Goal: Information Seeking & Learning: Check status

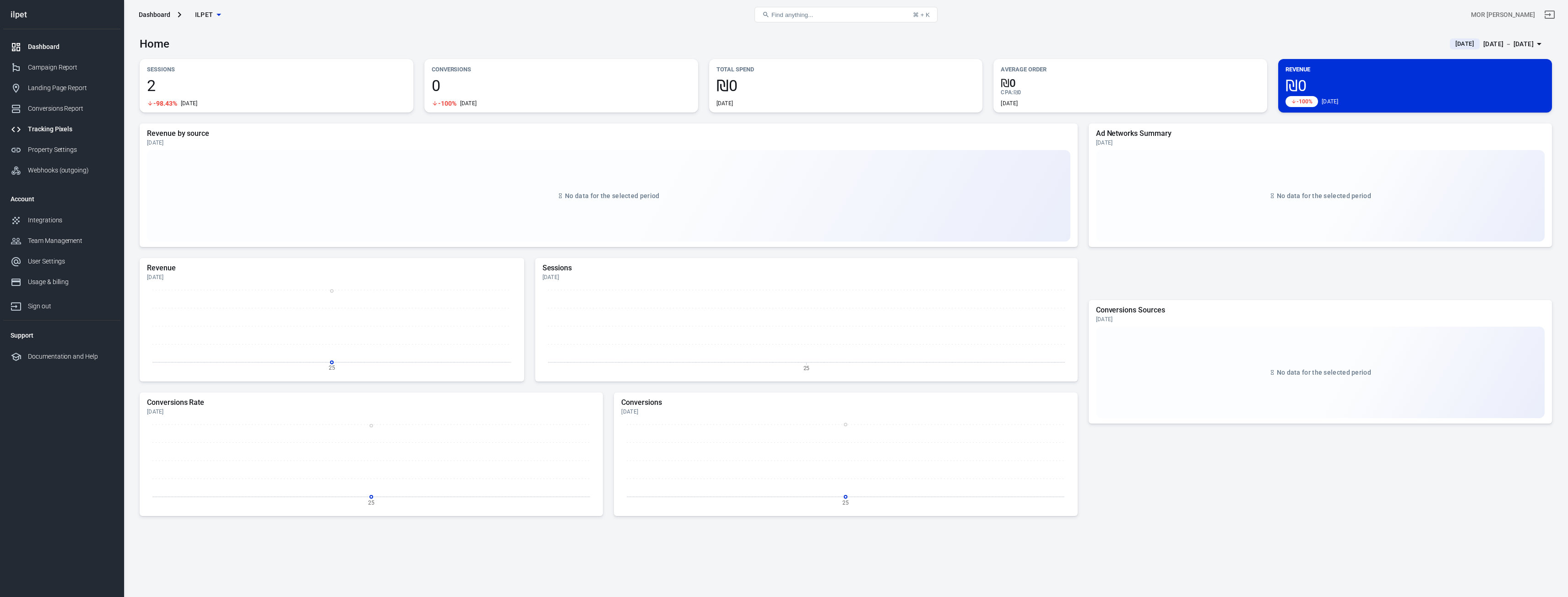
click at [57, 126] on div "Tracking Pixels" at bounding box center [70, 130] width 85 height 10
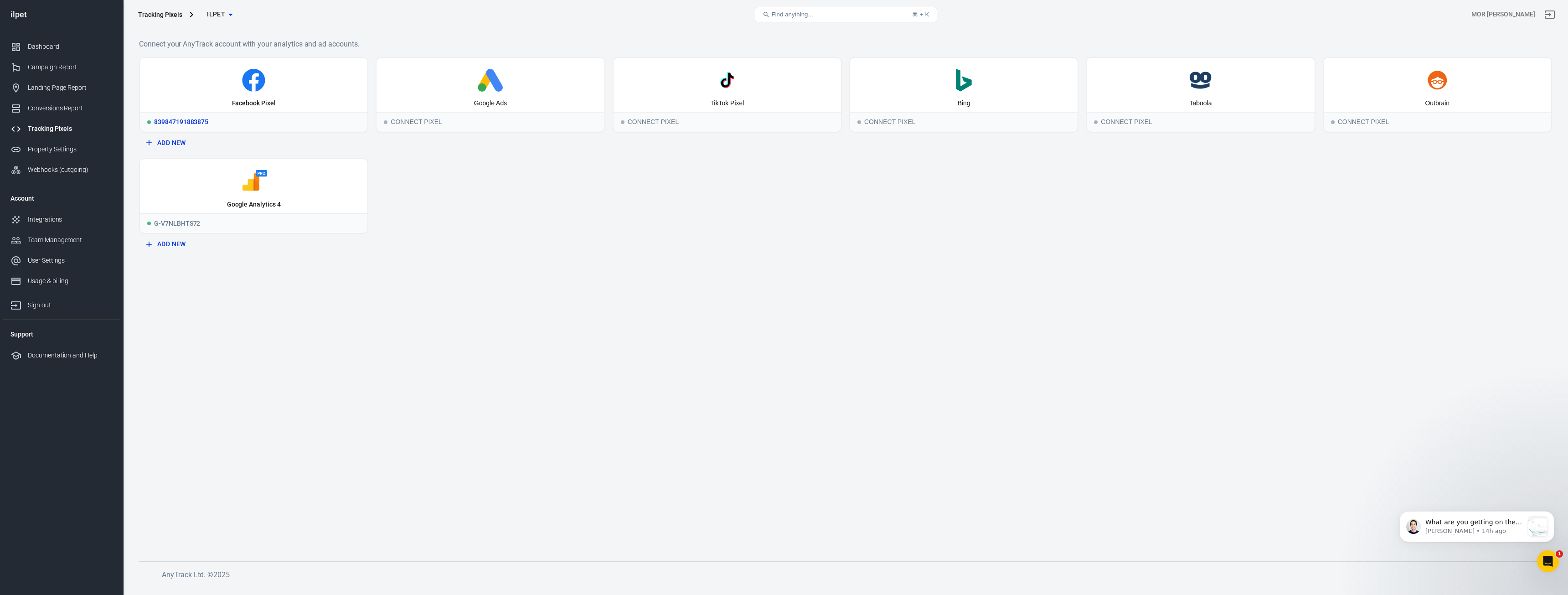
click at [271, 89] on icon at bounding box center [254, 80] width 220 height 23
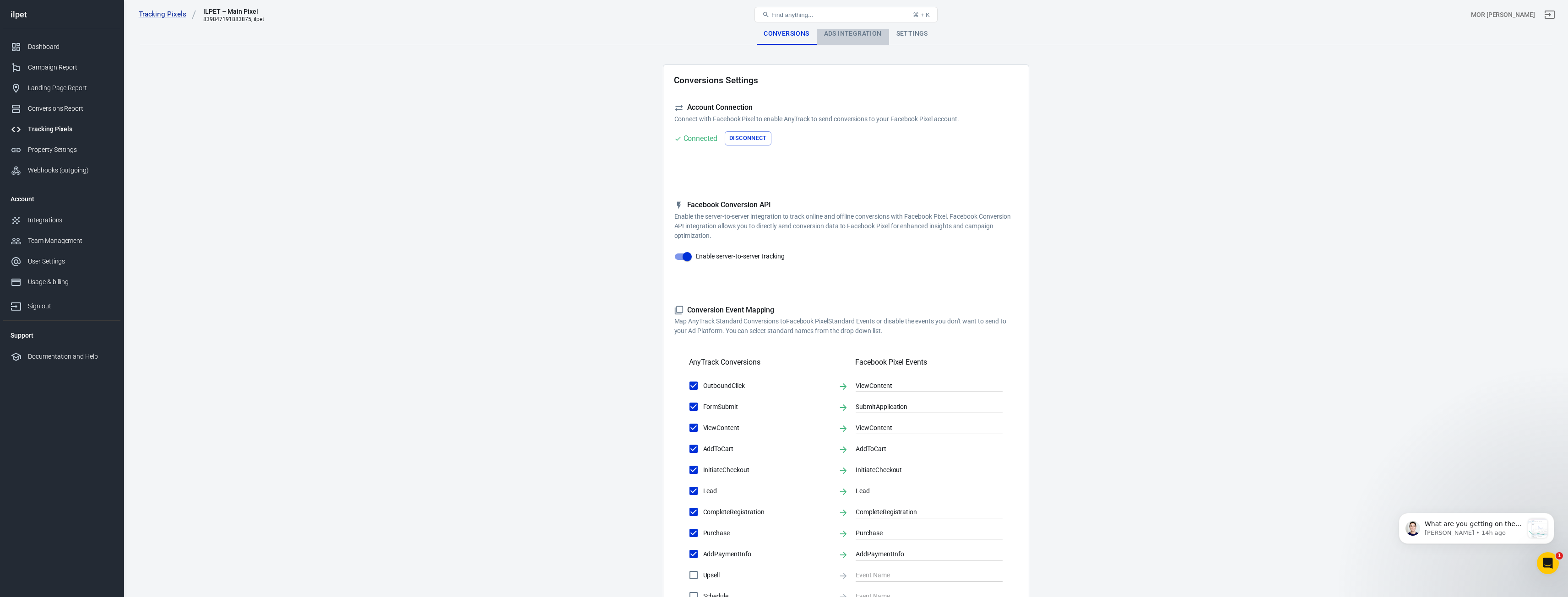
click at [850, 34] on div "Ads Integration" at bounding box center [853, 34] width 72 height 22
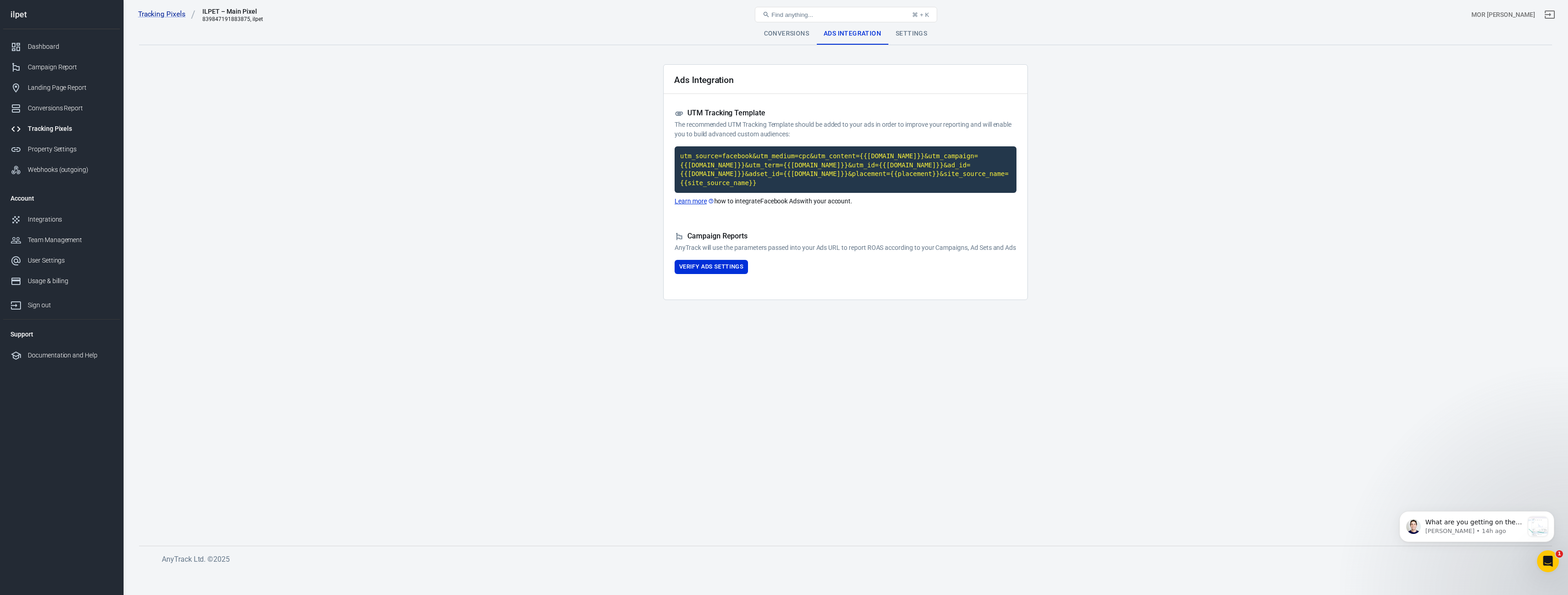
click at [823, 159] on code "utm_source=facebook&utm_medium=cpc&utm_content={{[DOMAIN_NAME]}}&utm_campaign={…" at bounding box center [845, 169] width 342 height 46
click at [61, 47] on div "Dashboard" at bounding box center [70, 47] width 85 height 10
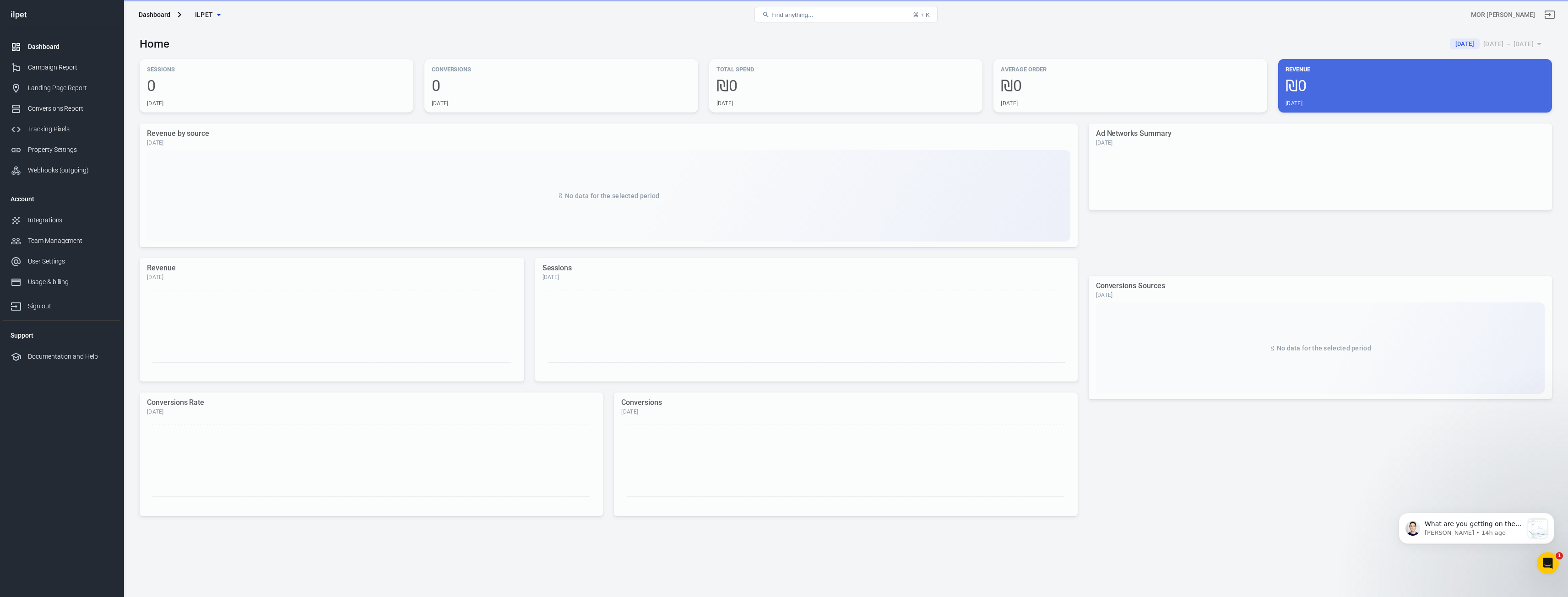
click at [63, 67] on div "Campaign Report" at bounding box center [70, 68] width 85 height 10
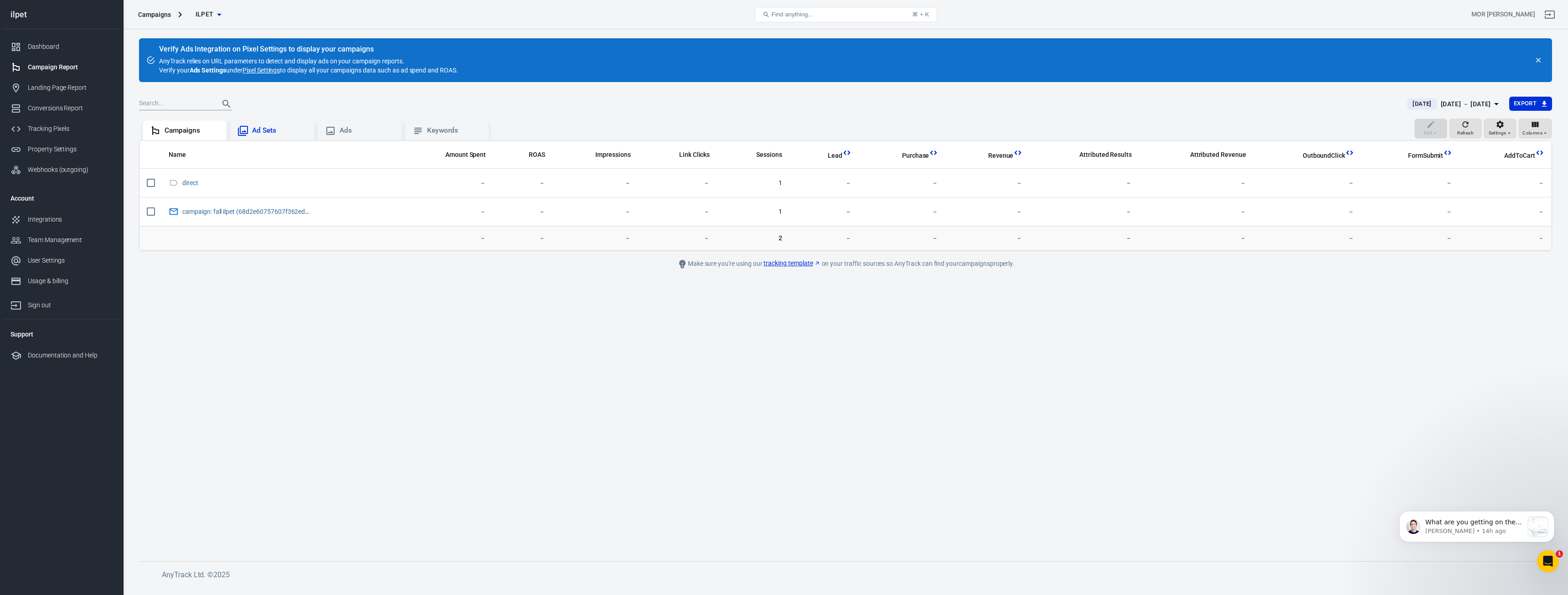
click at [284, 126] on div "Ad Sets" at bounding box center [279, 131] width 55 height 10
click at [199, 128] on div "Campaigns" at bounding box center [192, 131] width 55 height 10
click at [372, 129] on div "Ads" at bounding box center [367, 131] width 55 height 10
click at [226, 125] on div "Campaigns" at bounding box center [184, 130] width 84 height 20
click at [360, 132] on div "Ads" at bounding box center [367, 131] width 55 height 10
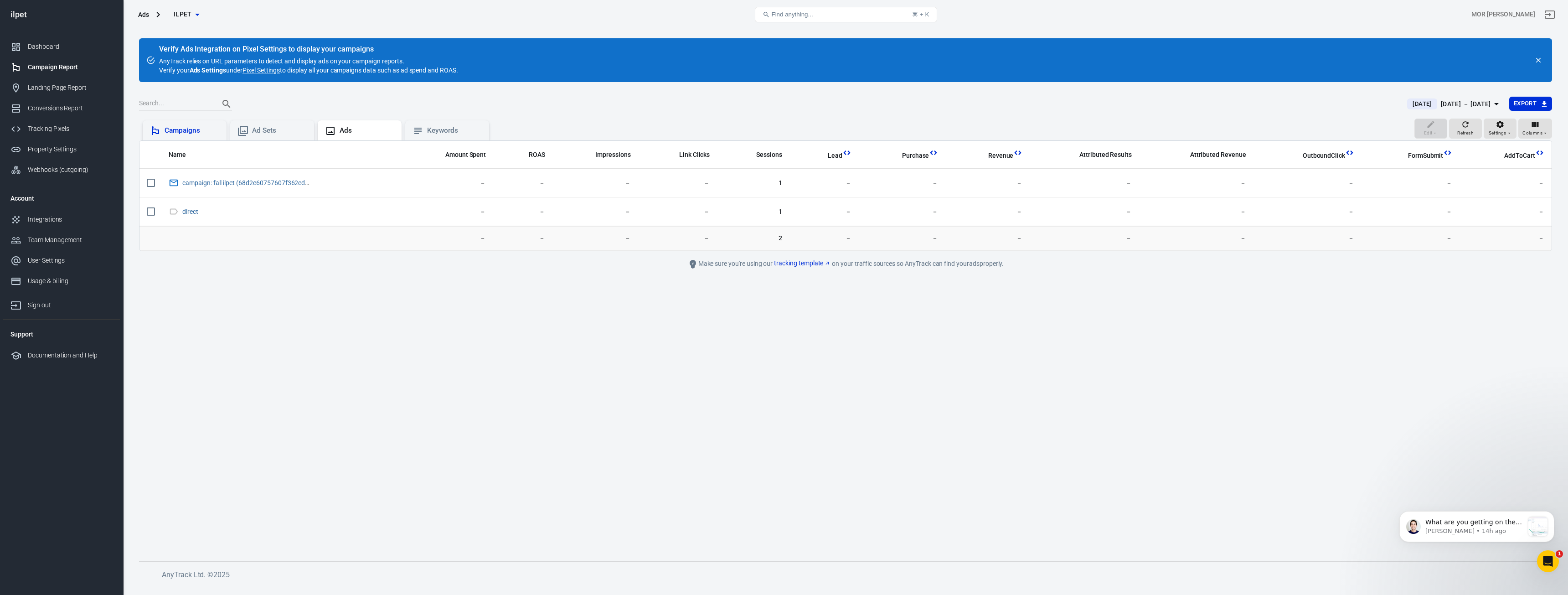
click at [197, 130] on div "Campaigns" at bounding box center [192, 131] width 55 height 10
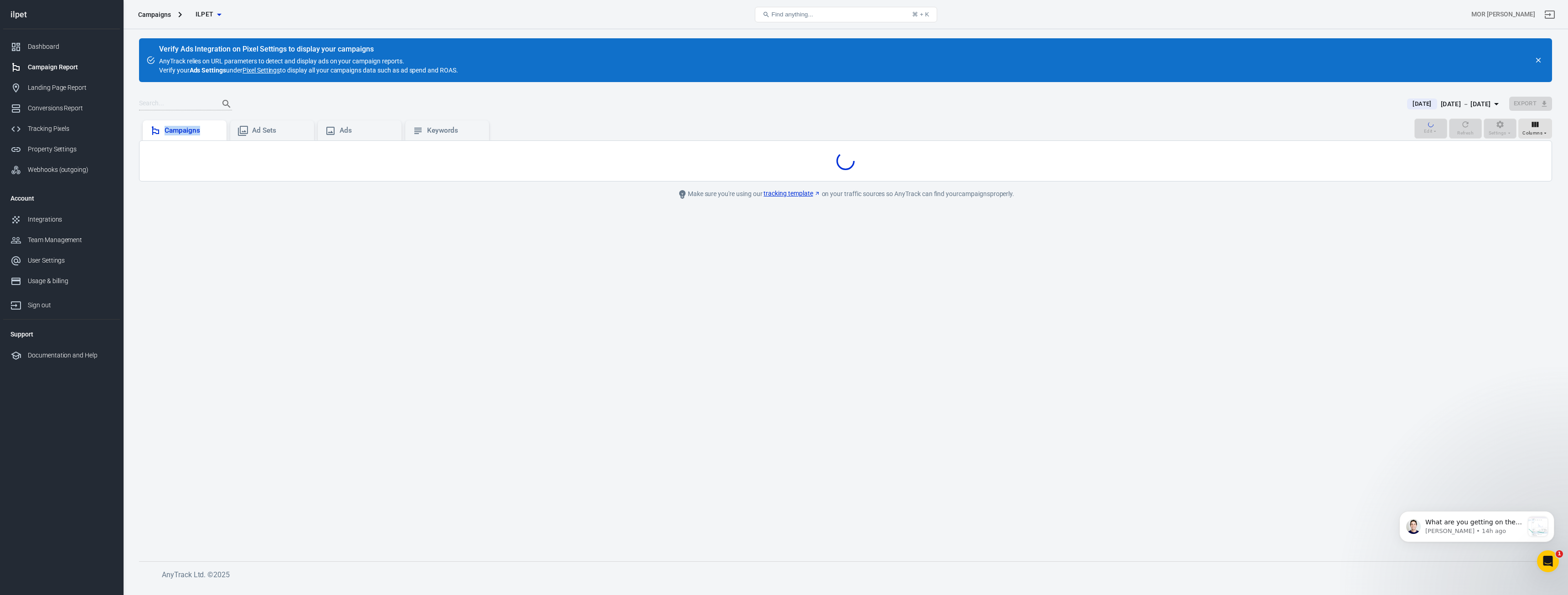
click at [197, 130] on div "Campaigns" at bounding box center [192, 131] width 55 height 10
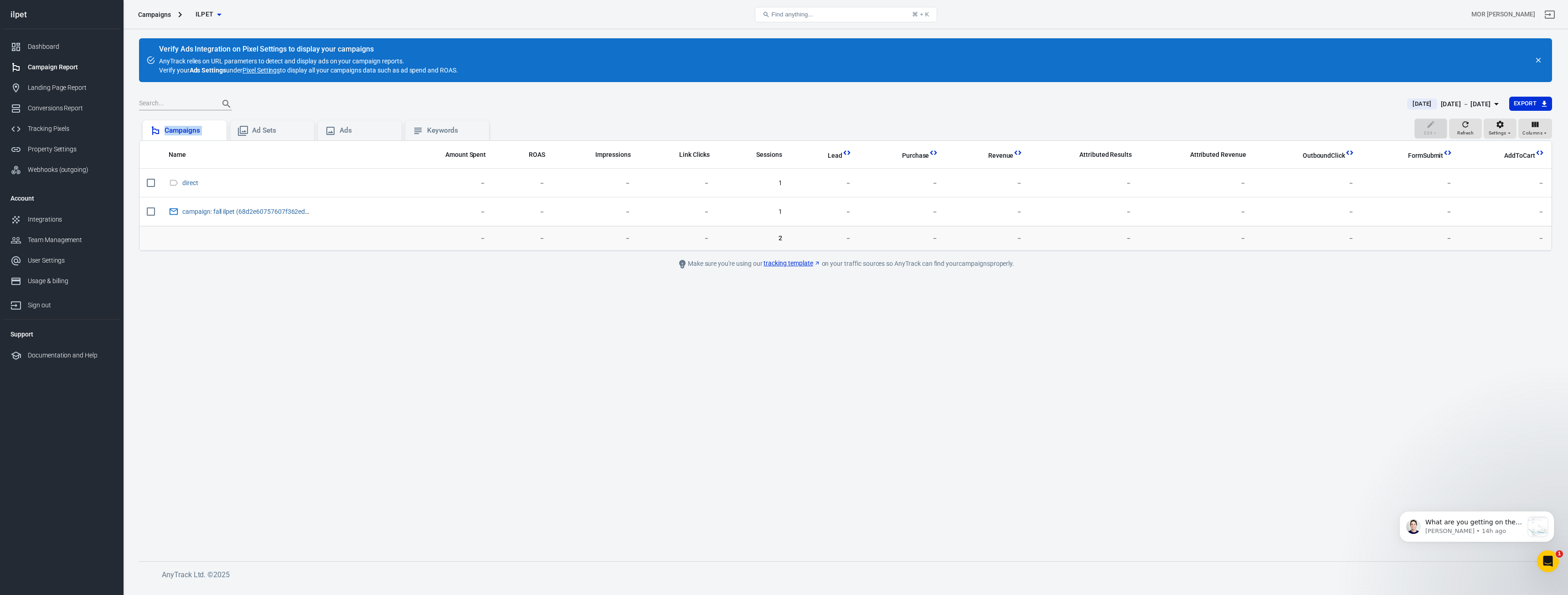
click at [197, 130] on div "Campaigns" at bounding box center [192, 131] width 55 height 10
click at [72, 70] on div "Campaign Report" at bounding box center [70, 68] width 85 height 10
click at [251, 126] on div "Ad Sets" at bounding box center [272, 131] width 69 height 11
click at [85, 86] on div "Landing Page Report" at bounding box center [70, 88] width 85 height 10
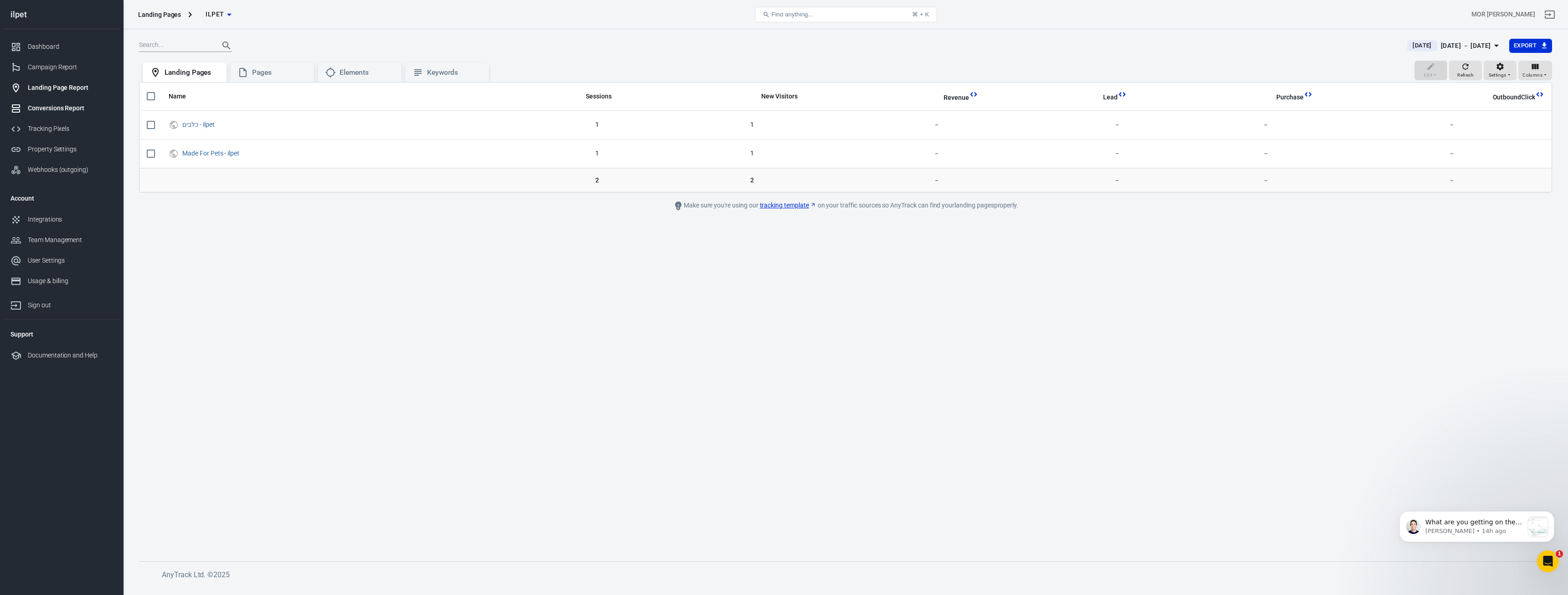
click at [72, 113] on link "Conversions Report" at bounding box center [61, 108] width 117 height 21
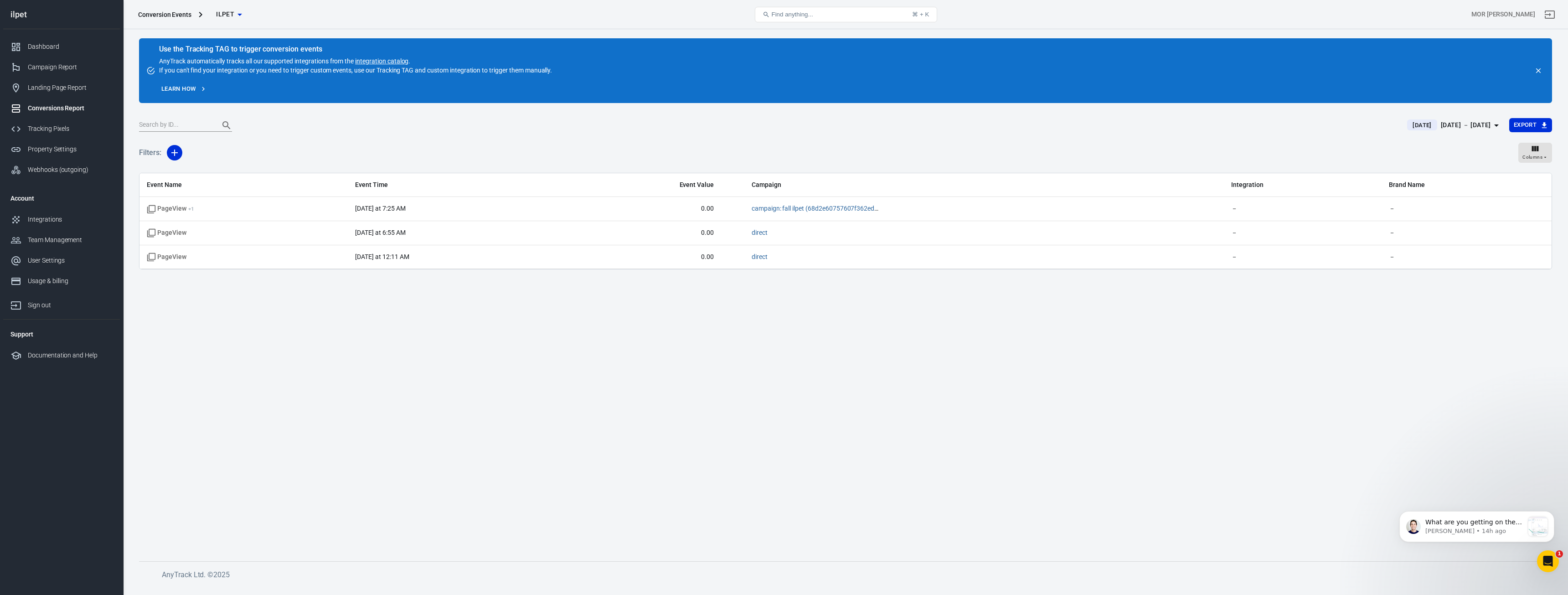
click at [42, 32] on div "Dashboard Campaign Report Landing Page Report Conversions Report Tracking Pixel…" at bounding box center [61, 108] width 117 height 158
click at [40, 45] on div "Dashboard" at bounding box center [70, 47] width 85 height 10
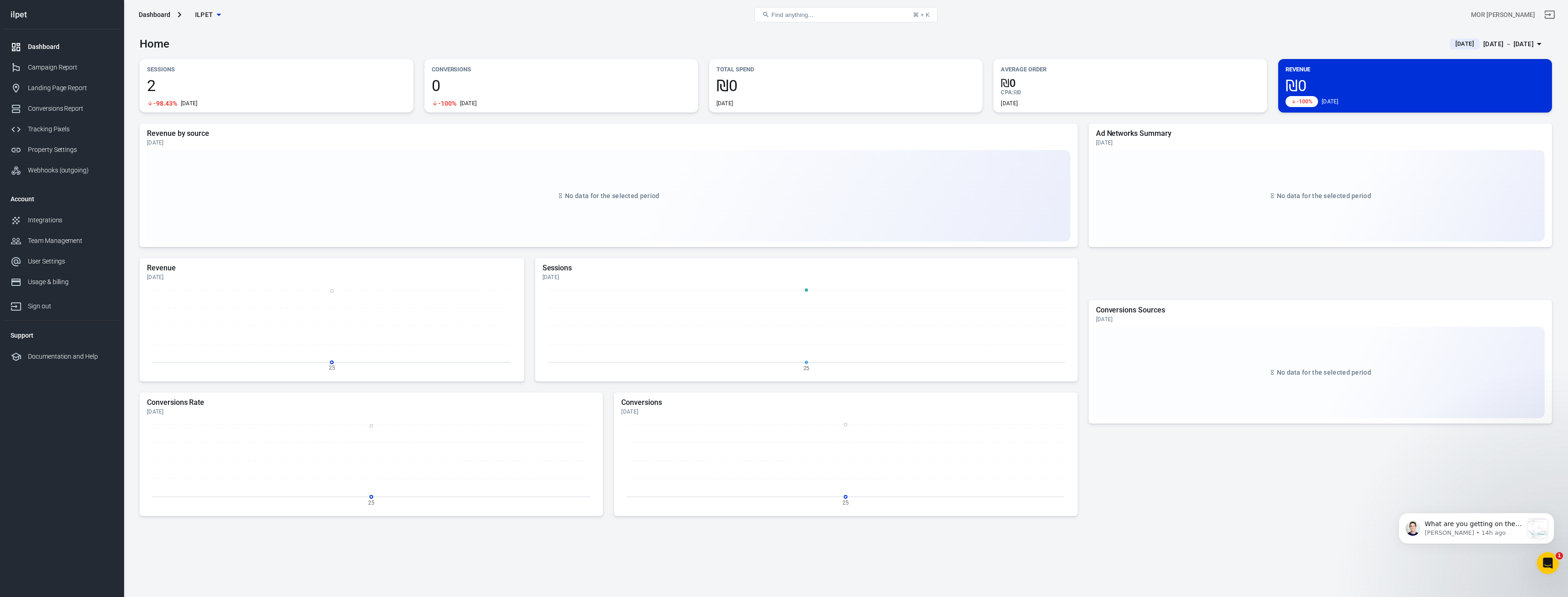
click at [1432, 36] on div "Home [DATE] [DATE] － [DATE]" at bounding box center [845, 40] width 1412 height 23
click at [1452, 43] on span "[DATE]" at bounding box center [1465, 43] width 26 height 9
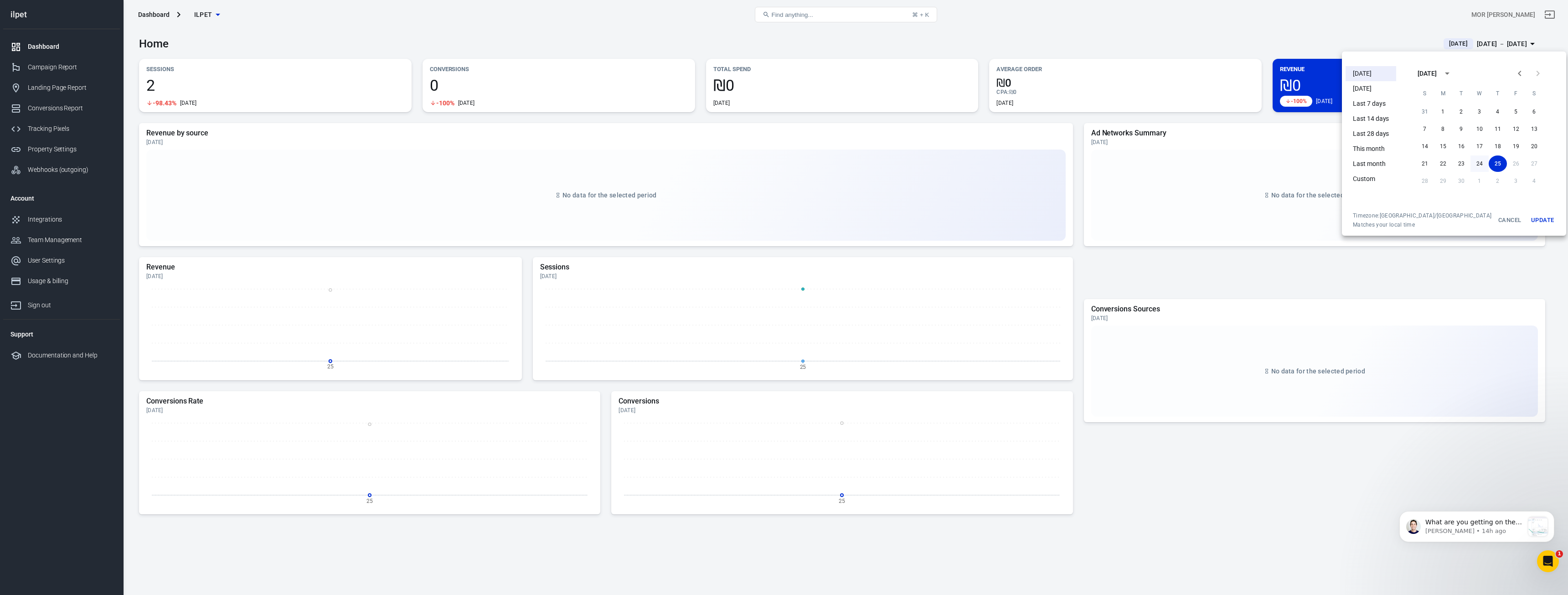
click at [1473, 160] on button "24" at bounding box center [1480, 163] width 18 height 16
click at [1489, 158] on button "25" at bounding box center [1498, 163] width 18 height 16
click at [1528, 219] on button "Update" at bounding box center [1542, 220] width 29 height 16
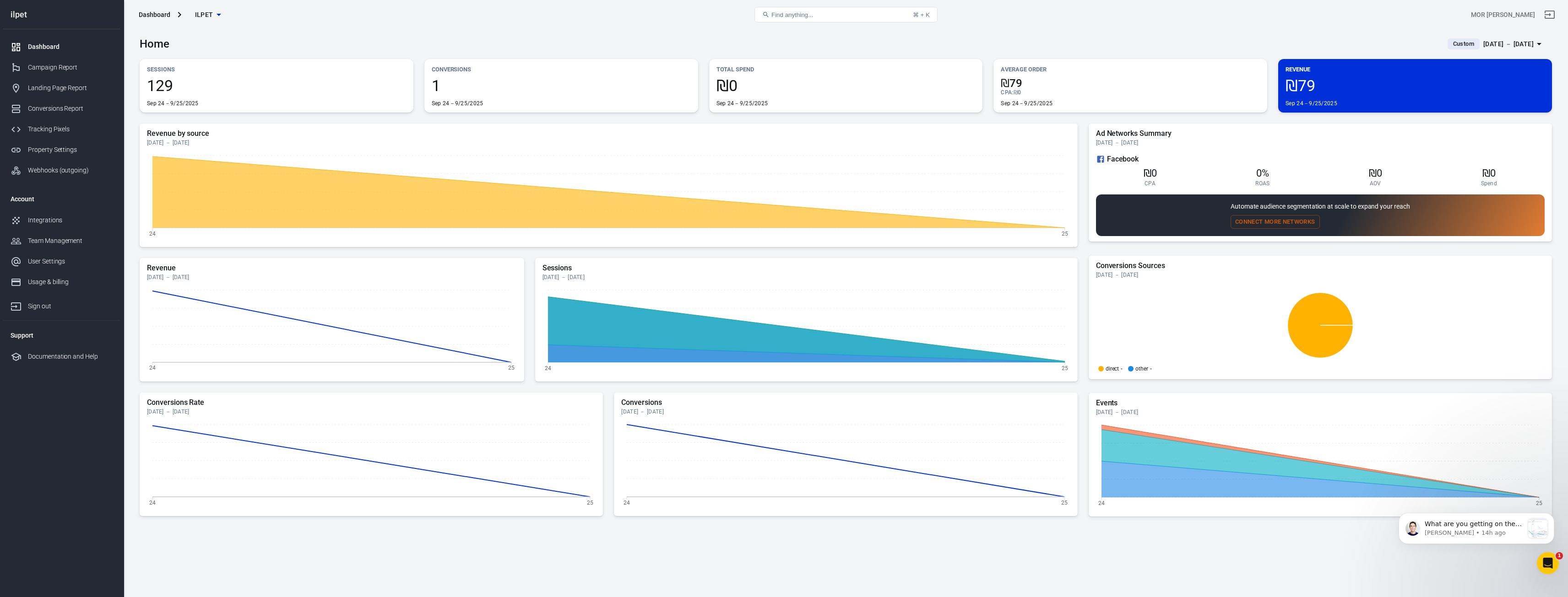
click at [1263, 223] on button "Connect More Networks" at bounding box center [1275, 222] width 89 height 14
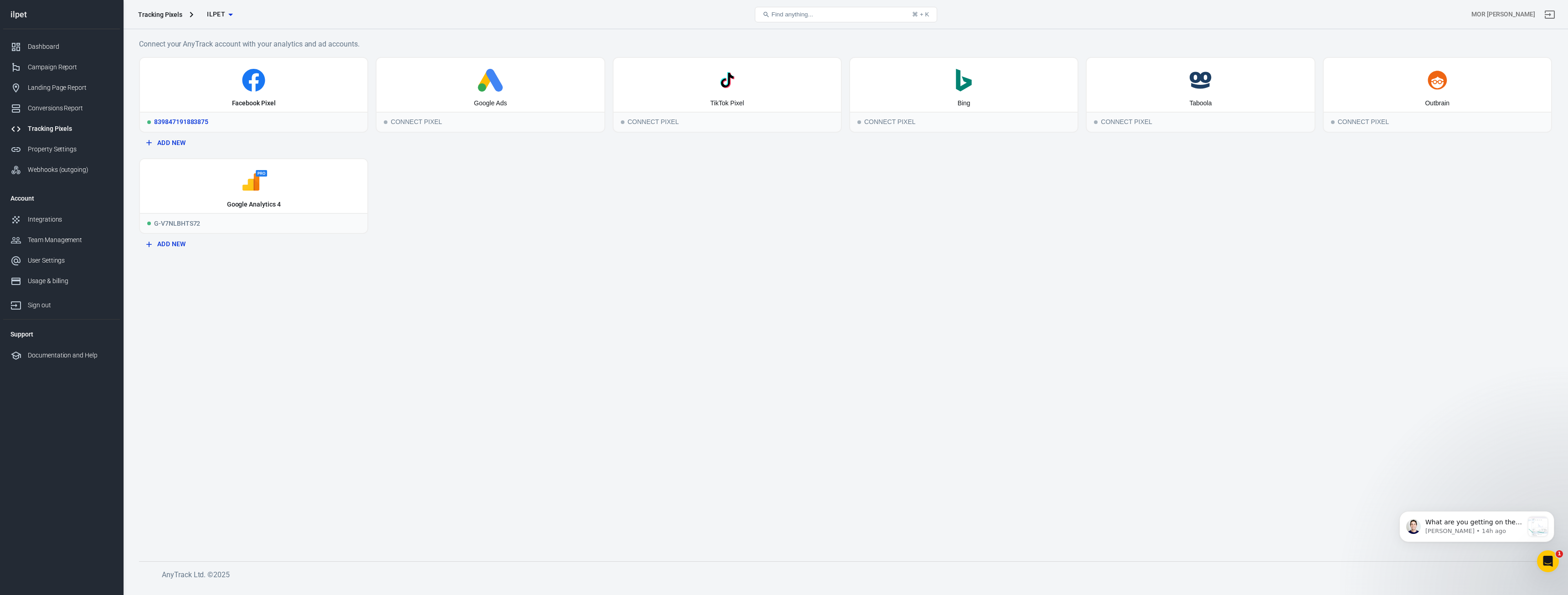
click at [318, 83] on icon at bounding box center [254, 80] width 220 height 23
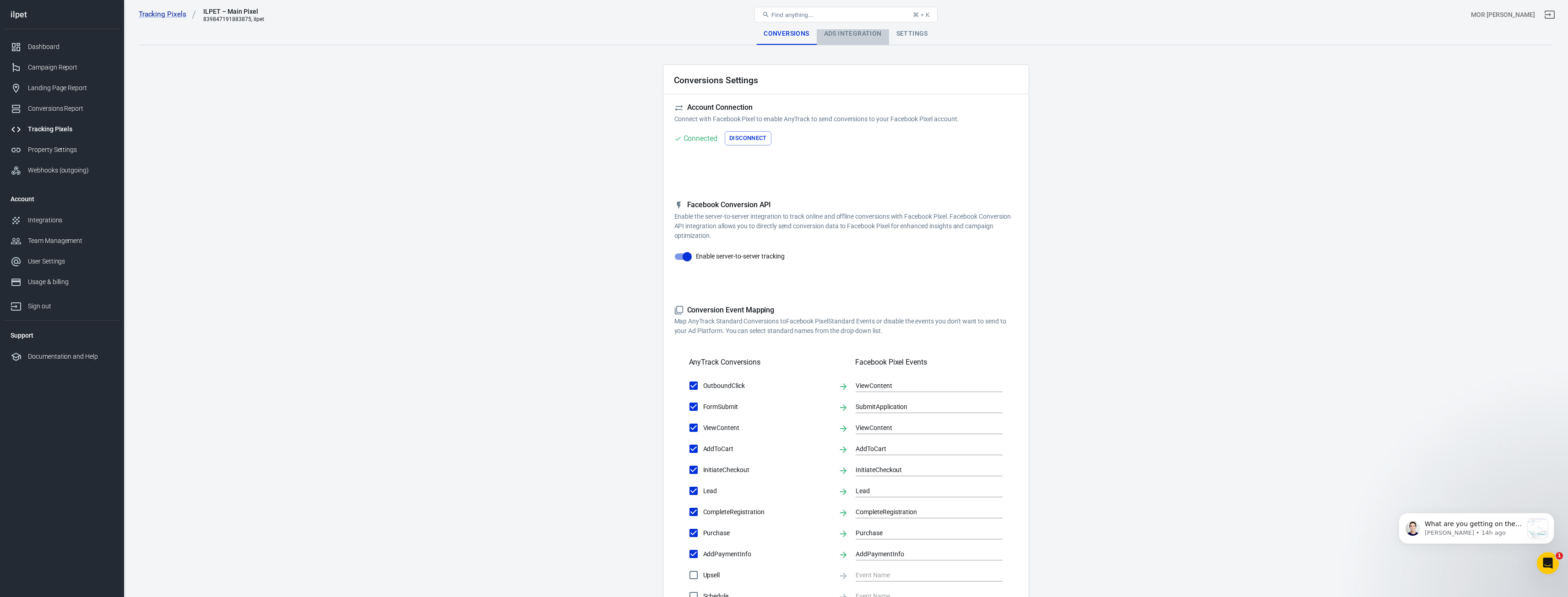
click at [857, 36] on div "Ads Integration" at bounding box center [853, 34] width 72 height 22
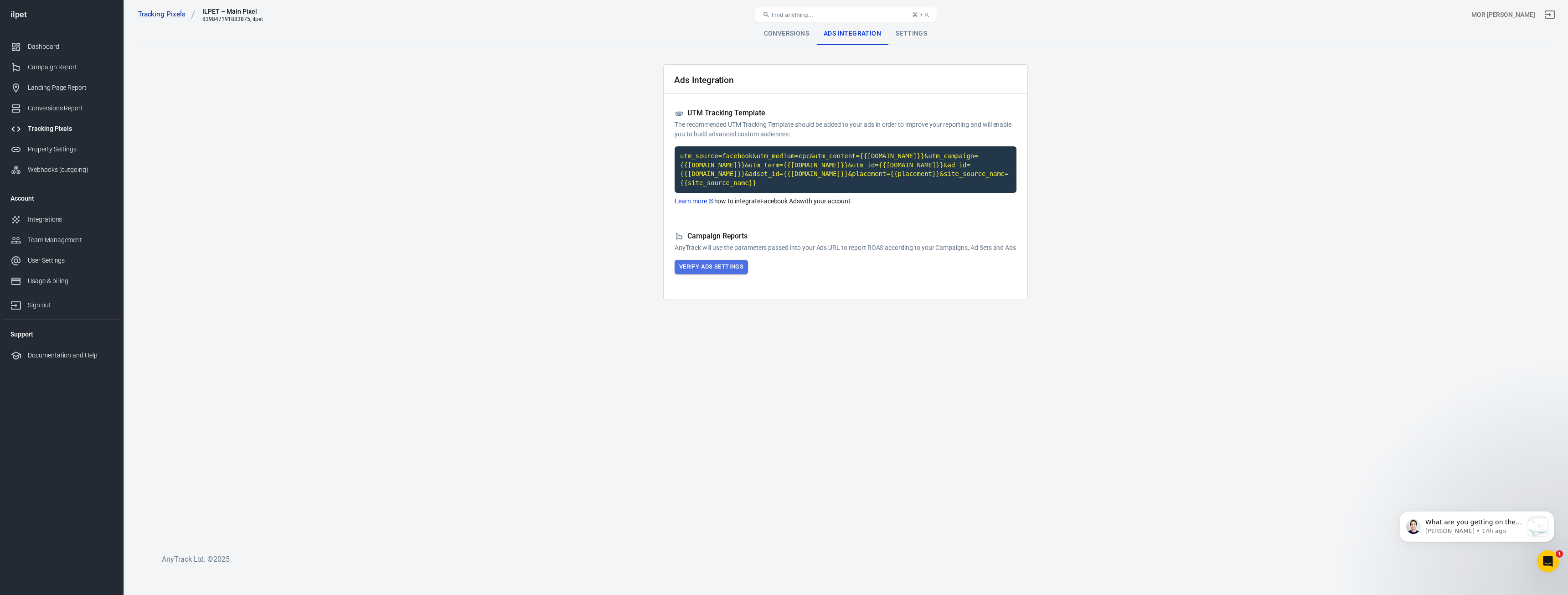
click at [718, 268] on button "Verify Ads Settings" at bounding box center [711, 267] width 74 height 14
click at [693, 301] on icon at bounding box center [693, 298] width 8 height 8
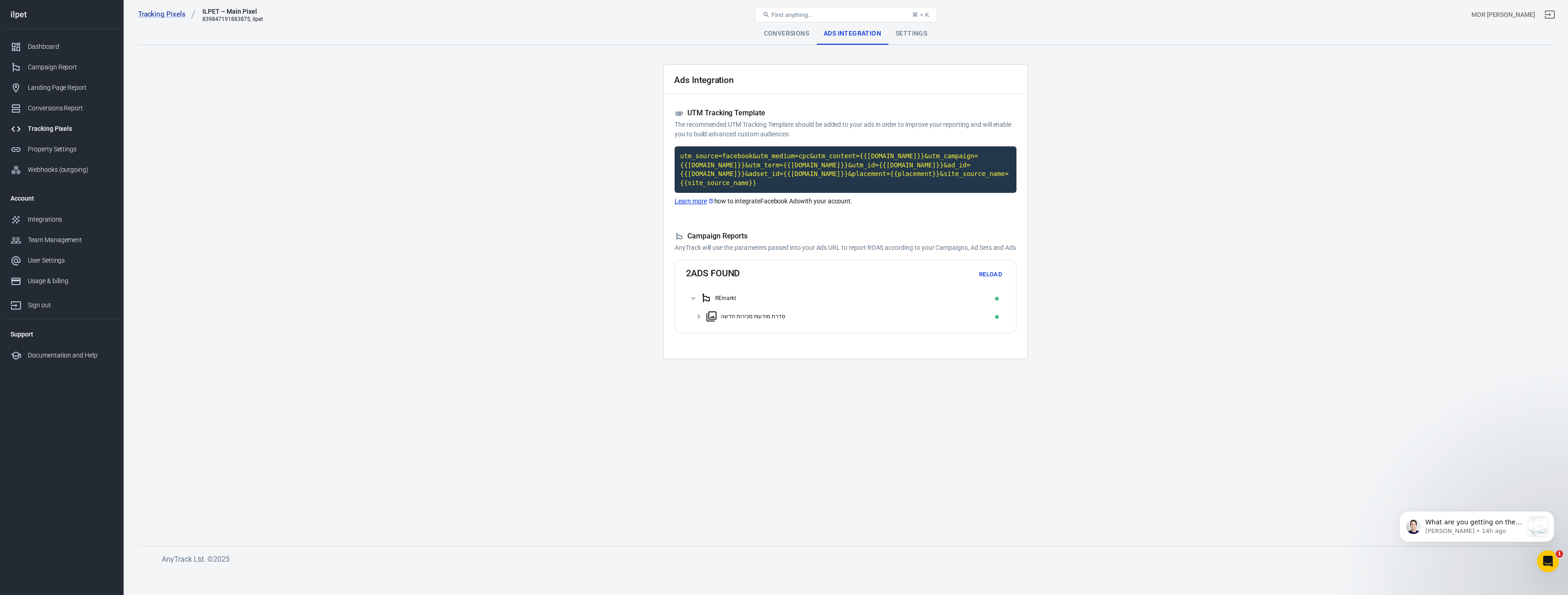
click at [804, 322] on div "סדרת מודעות מכירות חדשה" at bounding box center [853, 317] width 295 height 15
click at [70, 90] on div "Landing Page Report" at bounding box center [70, 88] width 85 height 10
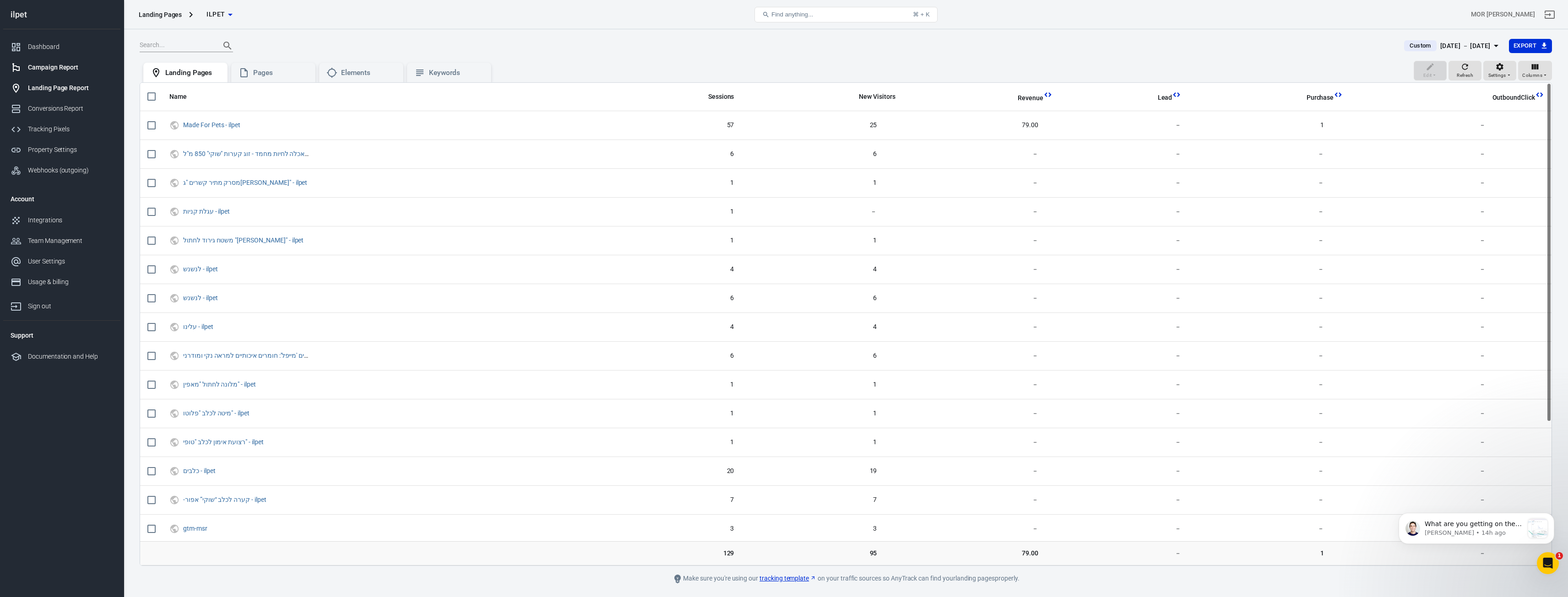
click at [63, 67] on div "Campaign Report" at bounding box center [70, 68] width 85 height 10
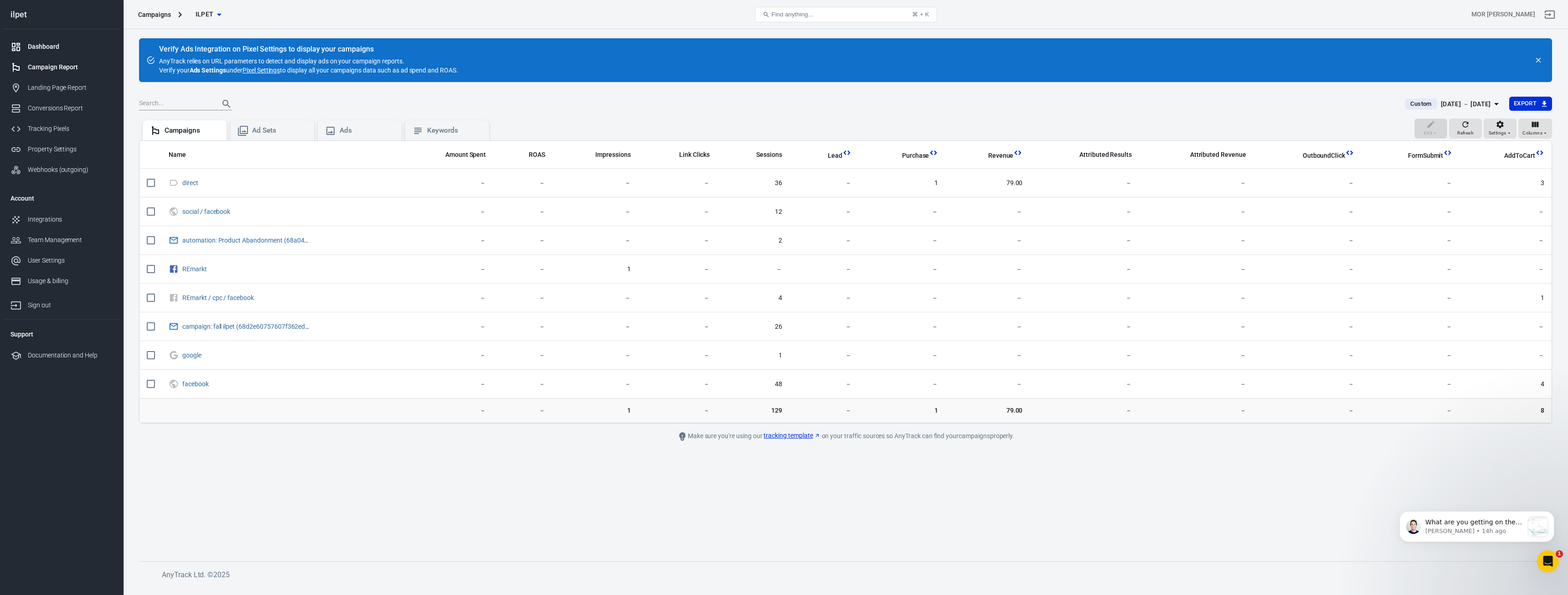
click at [48, 46] on div "Dashboard" at bounding box center [70, 47] width 85 height 10
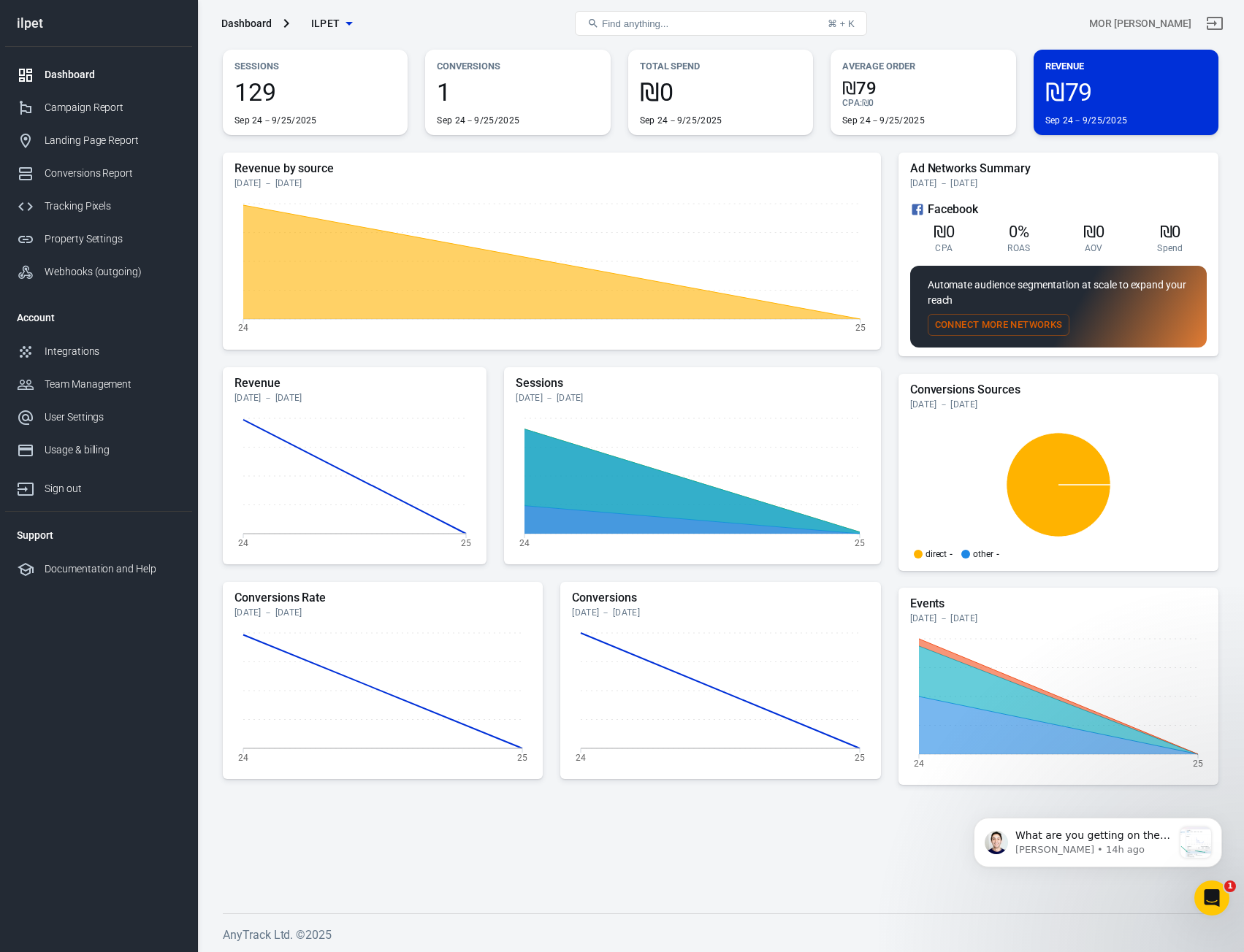
scroll to position [45, 0]
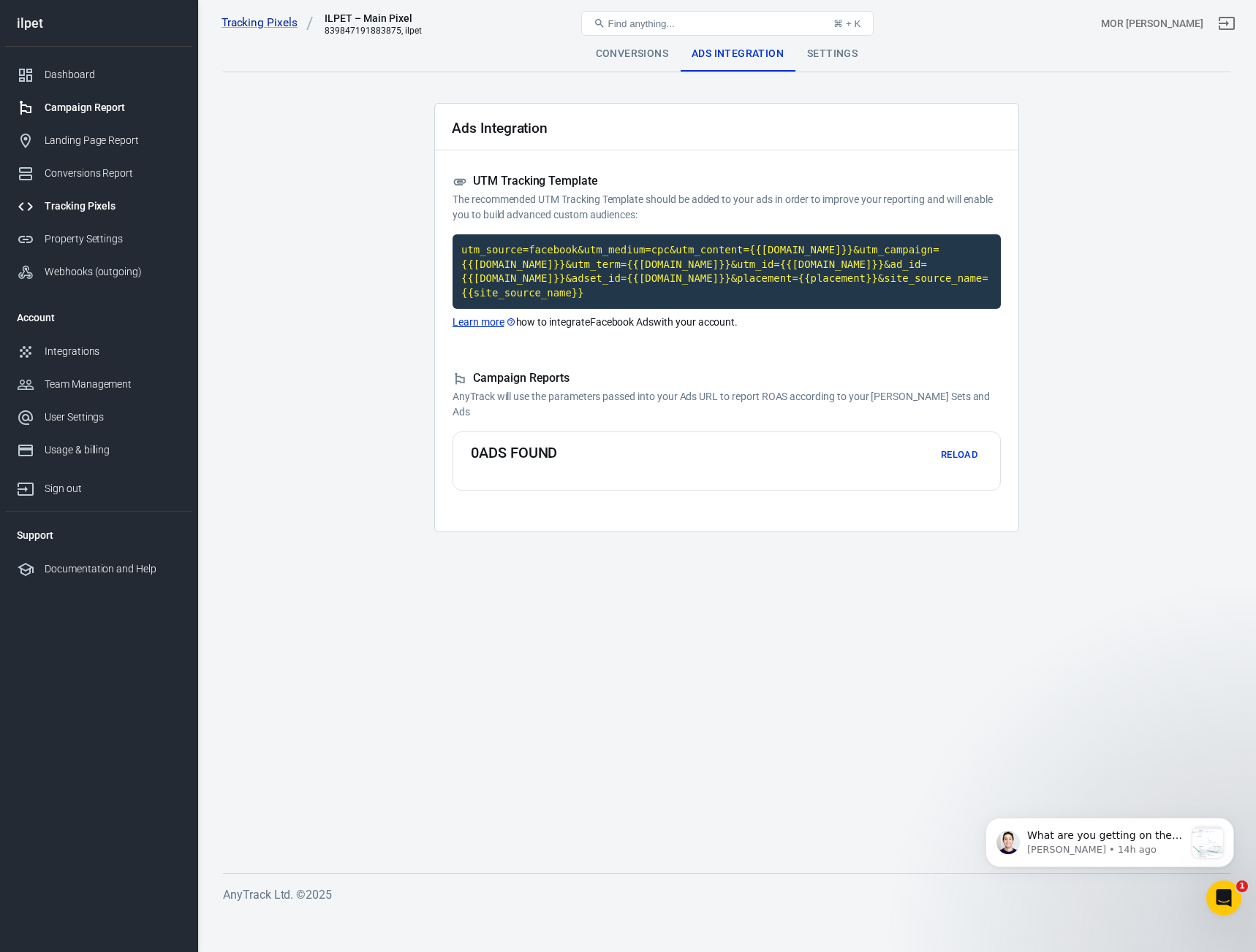
click at [108, 111] on div "Campaign Report" at bounding box center [112, 108] width 136 height 16
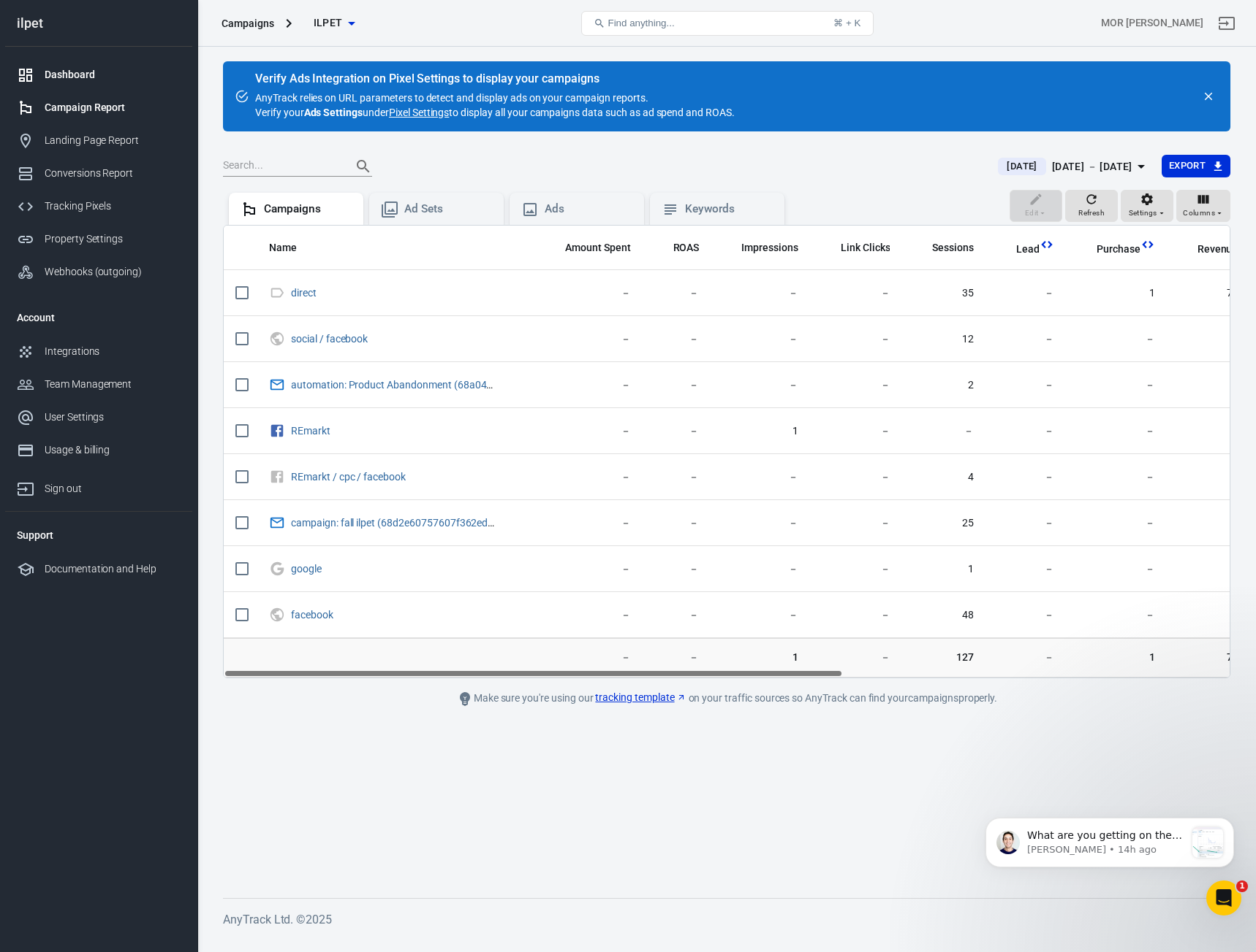
click at [81, 71] on div "Dashboard" at bounding box center [112, 75] width 136 height 16
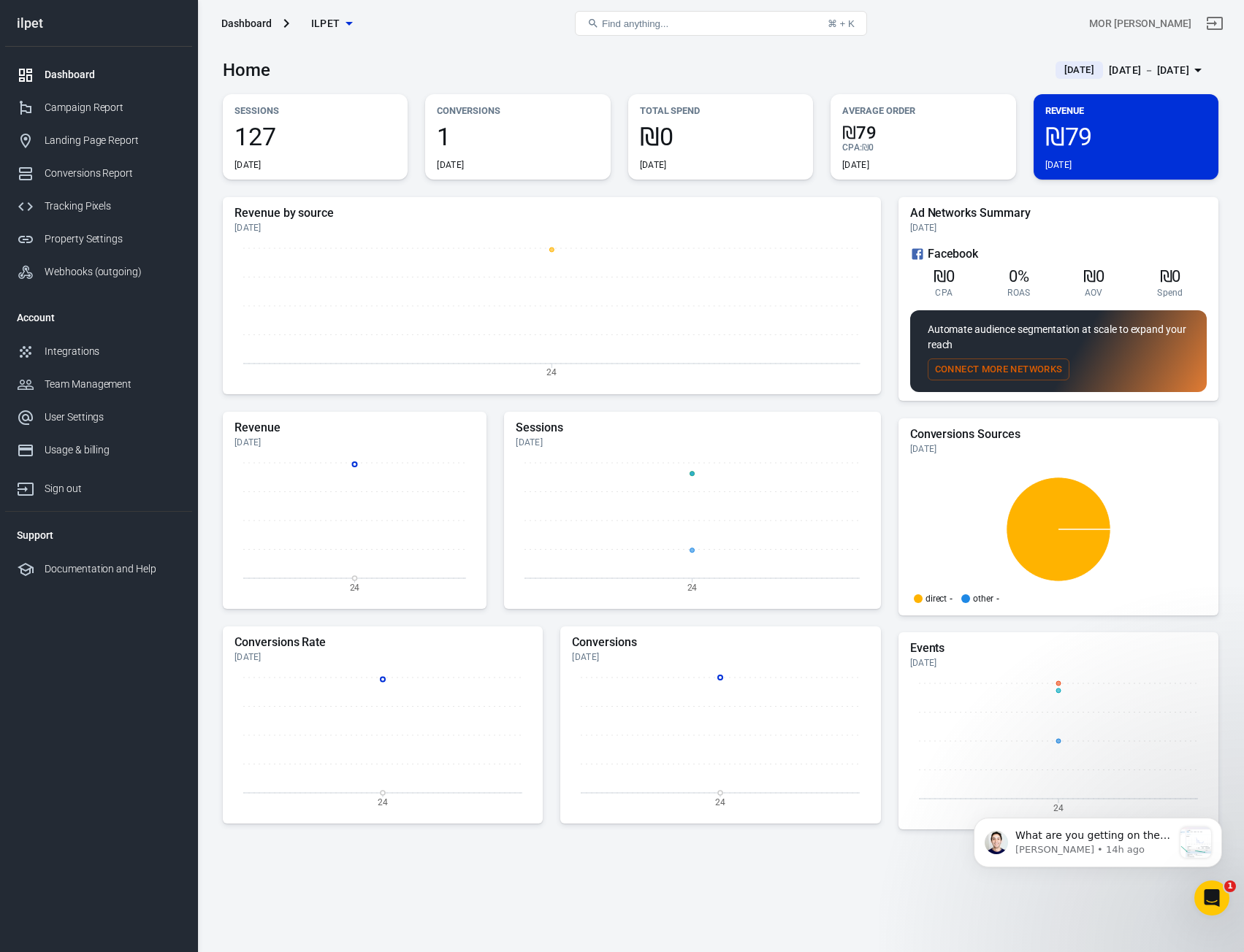
click at [100, 64] on link "Dashboard" at bounding box center [99, 75] width 187 height 33
click at [73, 102] on div "Campaign Report" at bounding box center [112, 108] width 136 height 16
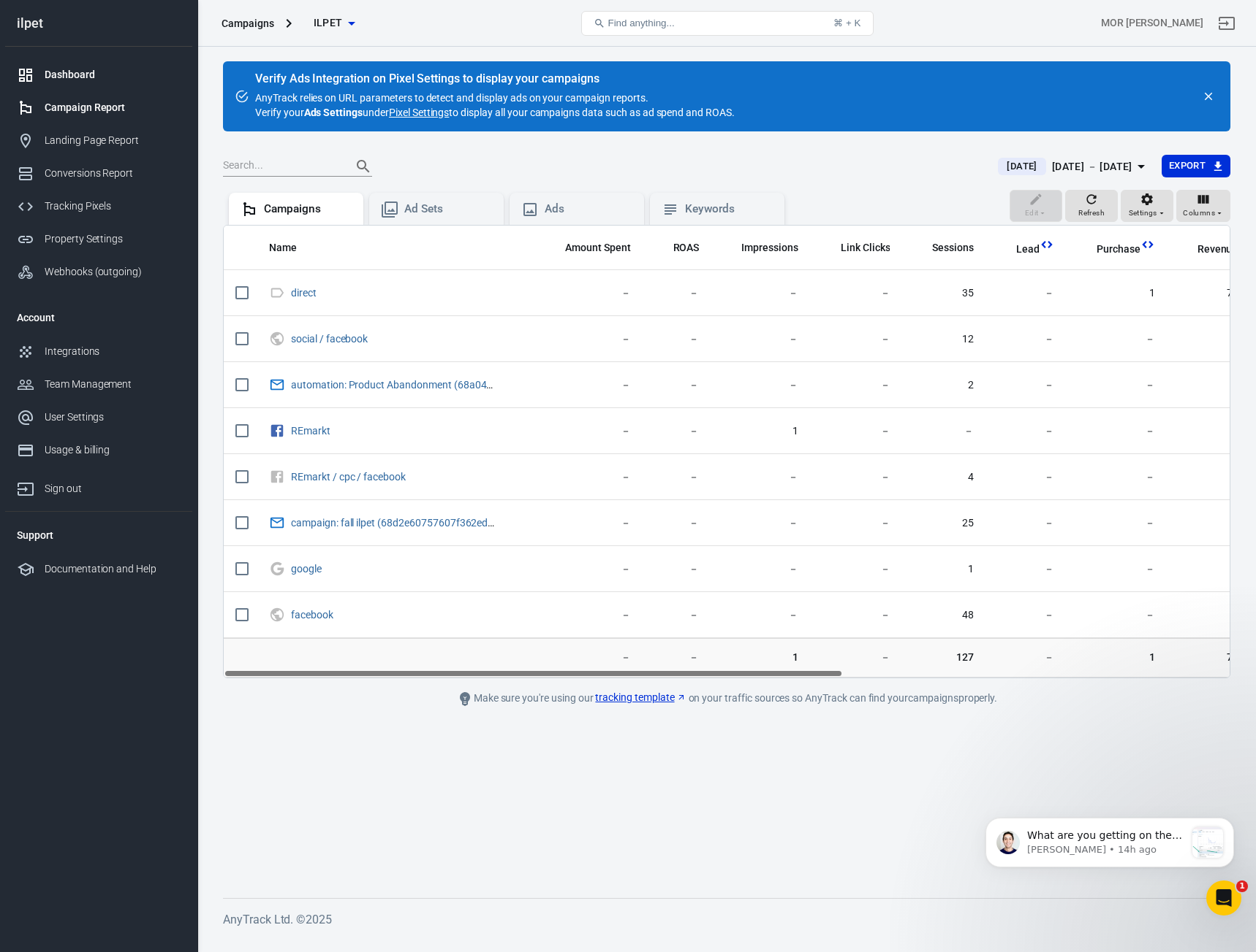
click at [88, 65] on link "Dashboard" at bounding box center [99, 75] width 187 height 33
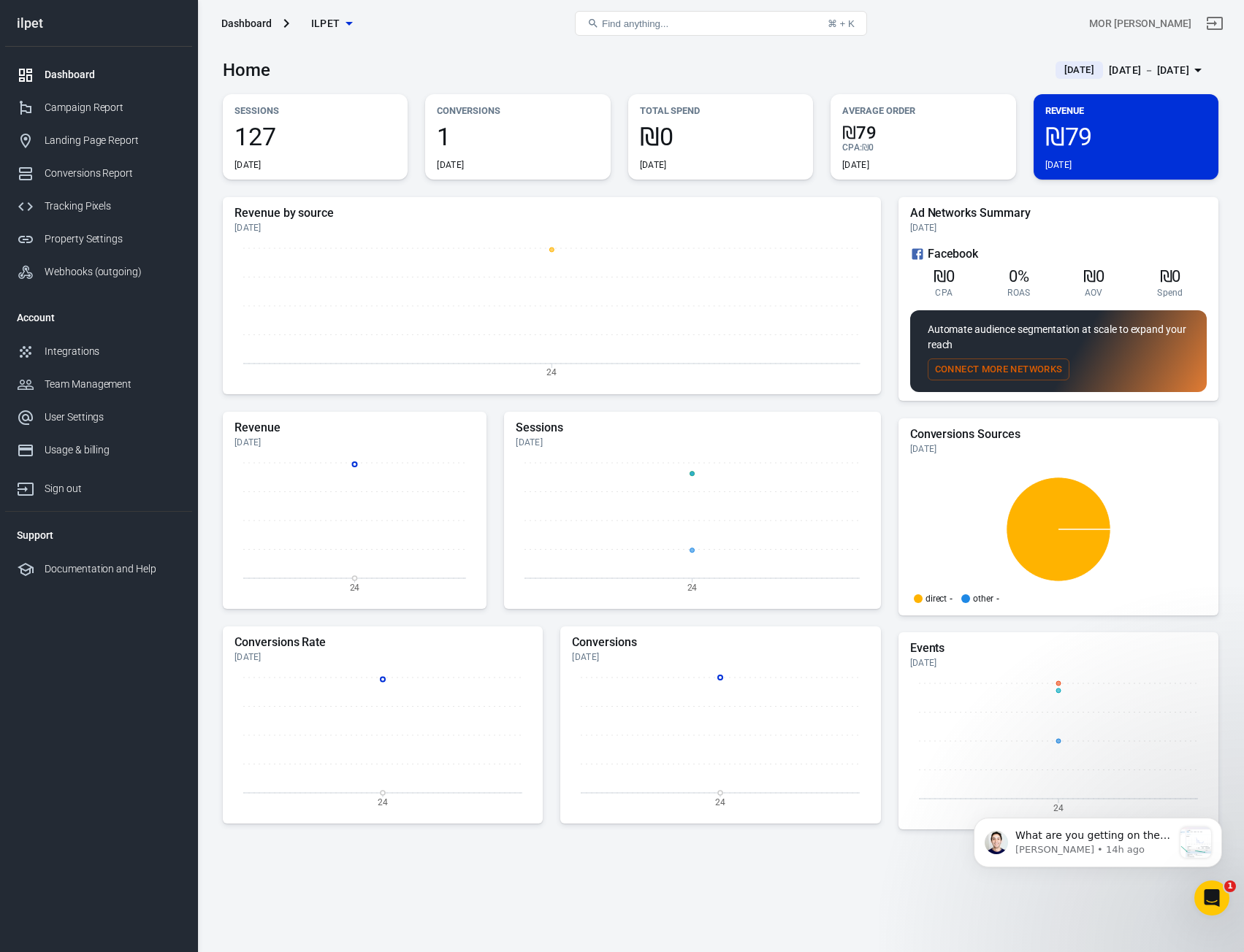
click at [520, 144] on span "1" at bounding box center [517, 136] width 161 height 24
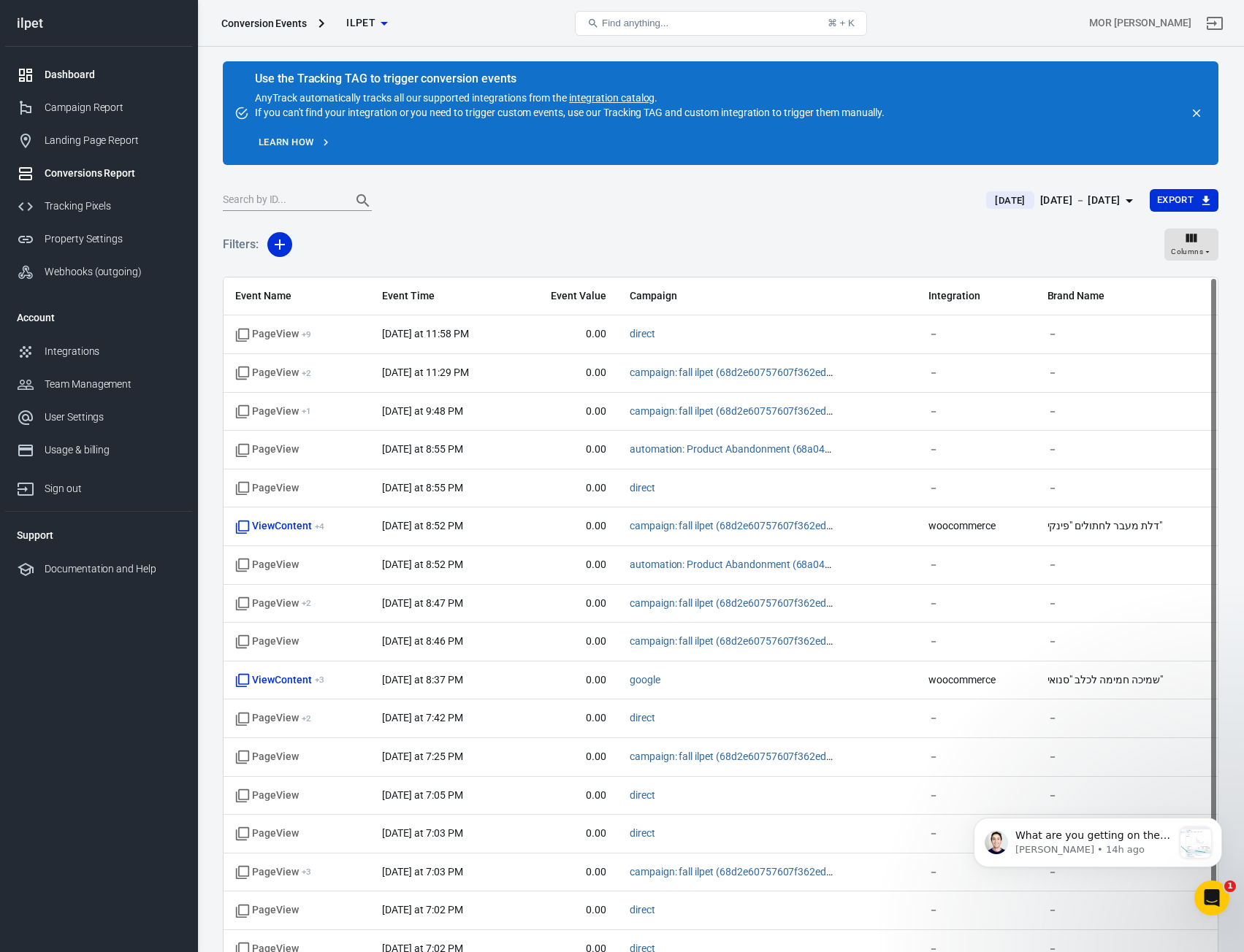
click at [78, 90] on link "Dashboard" at bounding box center [99, 75] width 187 height 33
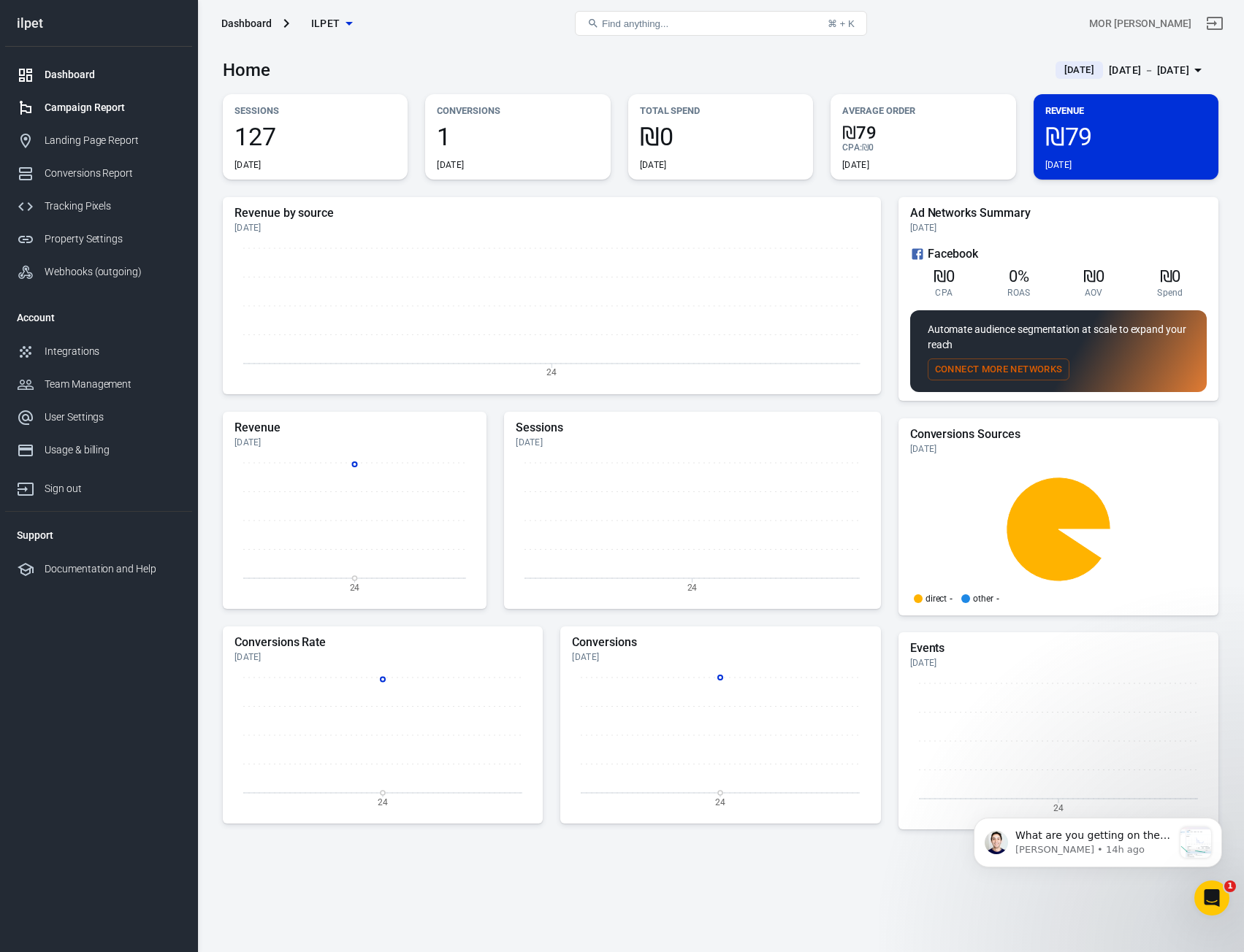
click at [78, 105] on div "Campaign Report" at bounding box center [112, 108] width 136 height 16
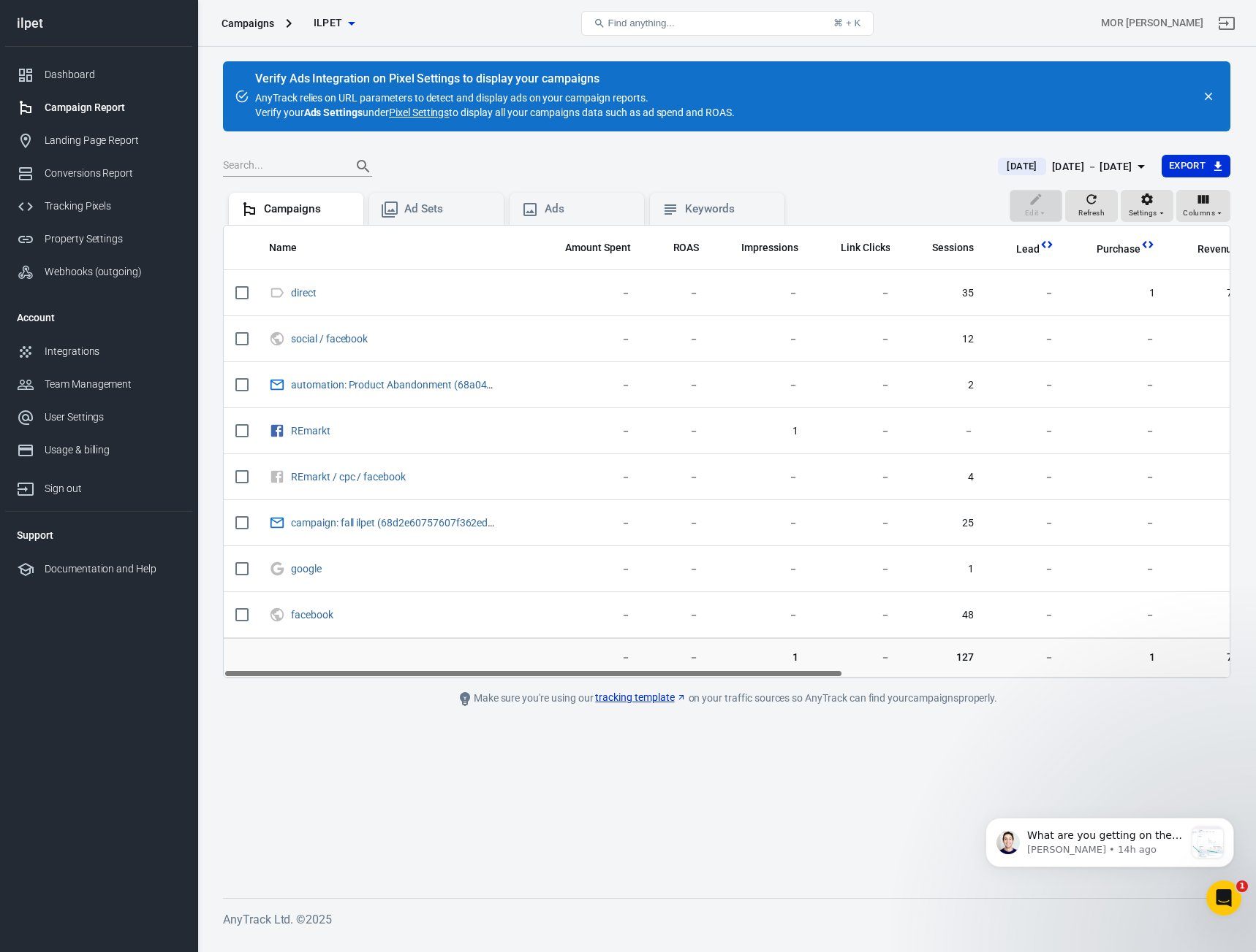
click at [780, 167] on div at bounding box center [601, 166] width 757 height 20
